Goal: Task Accomplishment & Management: Manage account settings

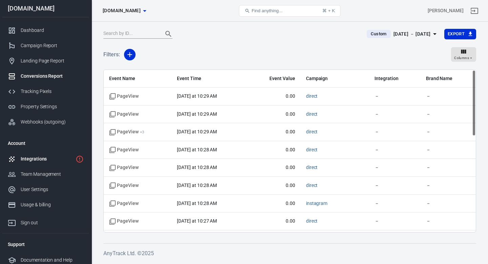
click at [32, 161] on div "Integrations" at bounding box center [47, 158] width 52 height 7
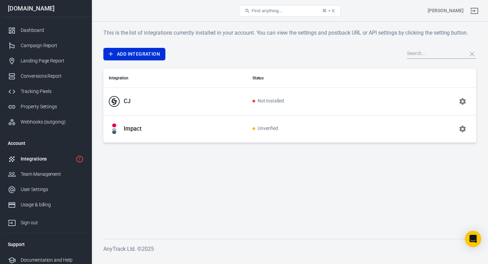
click at [468, 100] on button "button" at bounding box center [463, 101] width 16 height 16
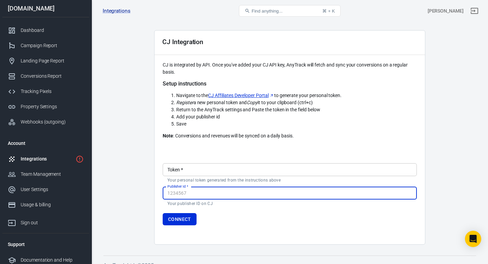
scroll to position [27, 0]
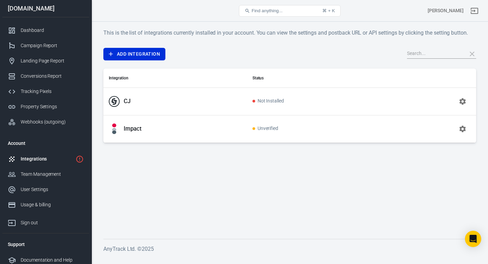
click at [170, 136] on td "Impact" at bounding box center [175, 128] width 144 height 27
click at [469, 129] on button "button" at bounding box center [463, 129] width 16 height 16
click at [462, 99] on icon "button" at bounding box center [463, 101] width 6 height 6
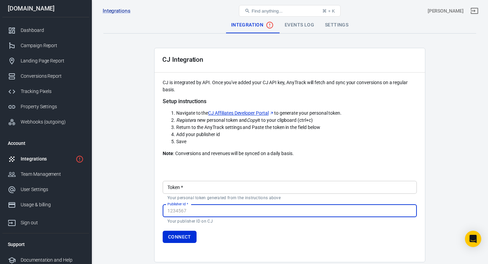
scroll to position [27, 0]
